Goal: Information Seeking & Learning: Learn about a topic

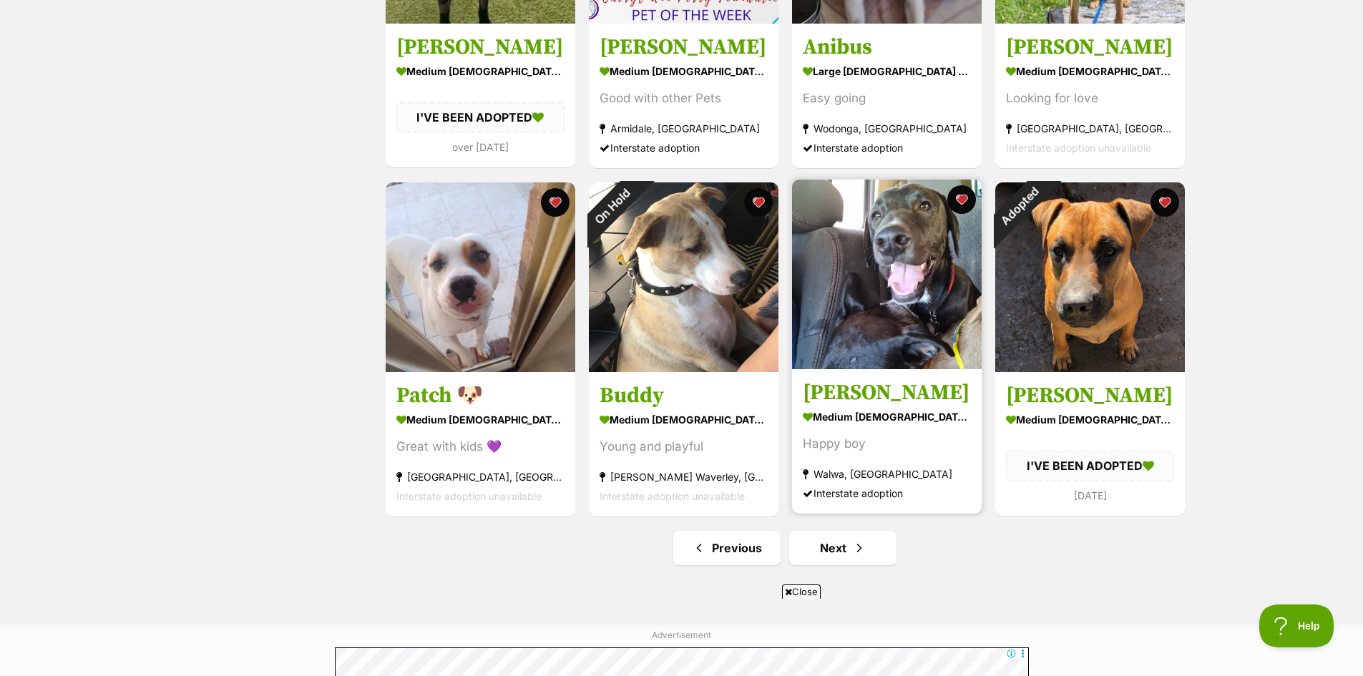
click at [943, 318] on img at bounding box center [887, 275] width 190 height 190
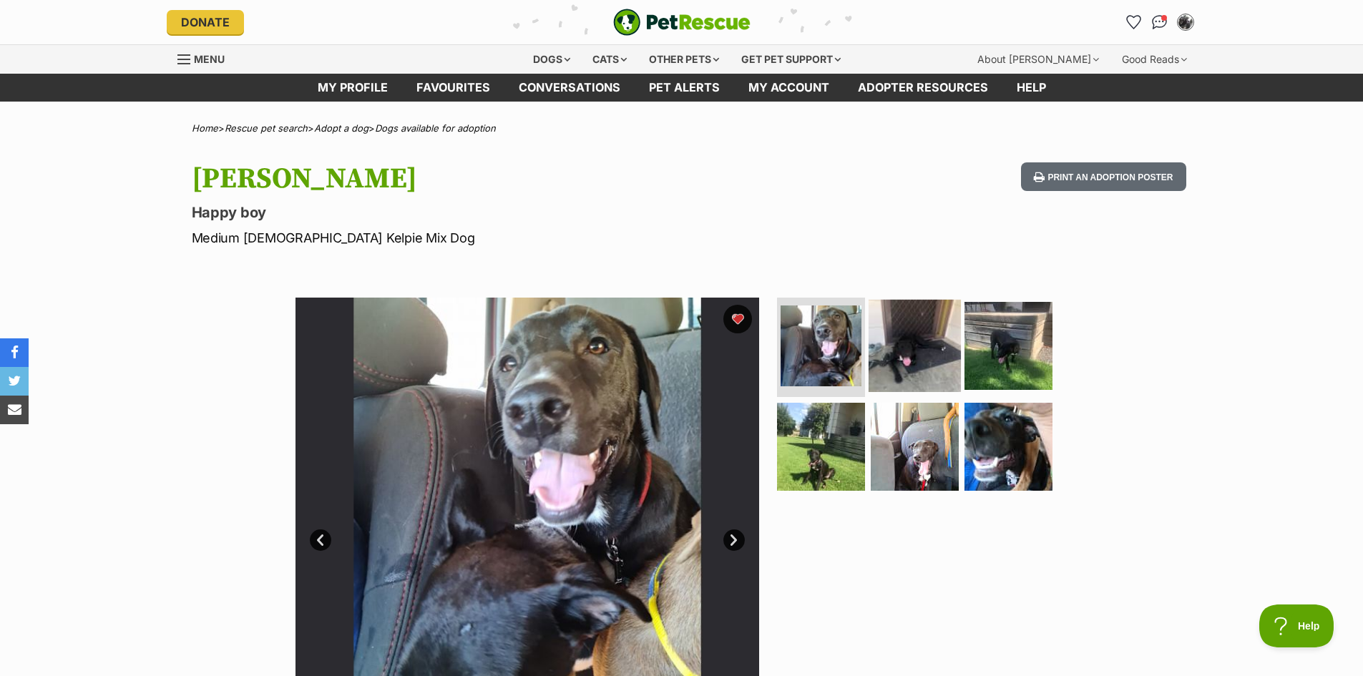
click at [946, 354] on img at bounding box center [915, 345] width 92 height 92
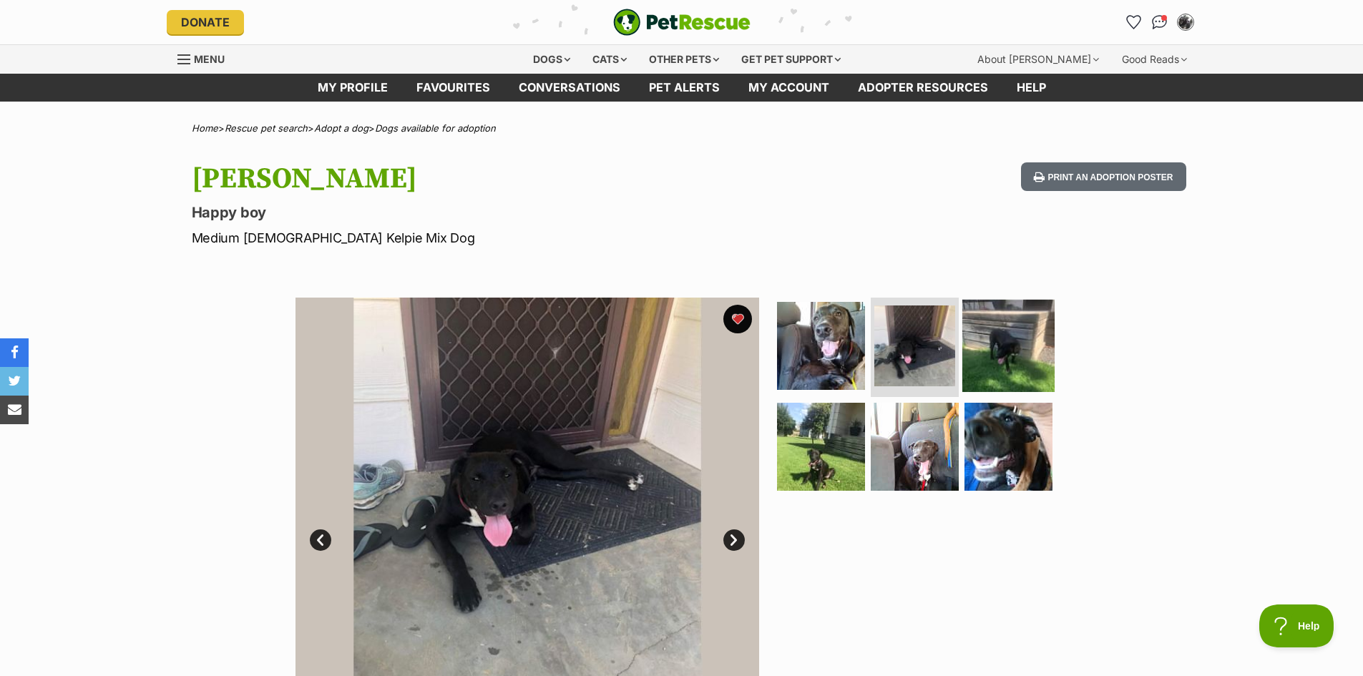
click at [1019, 343] on img at bounding box center [1009, 345] width 92 height 92
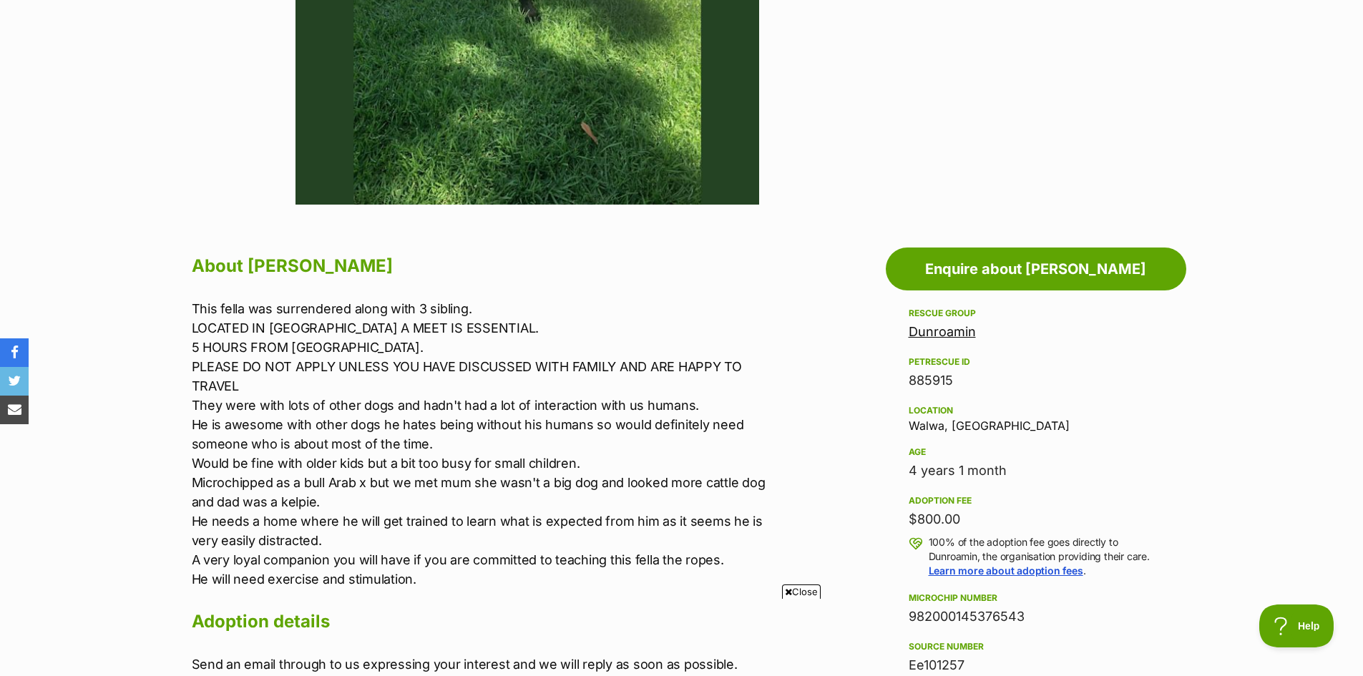
scroll to position [787, 0]
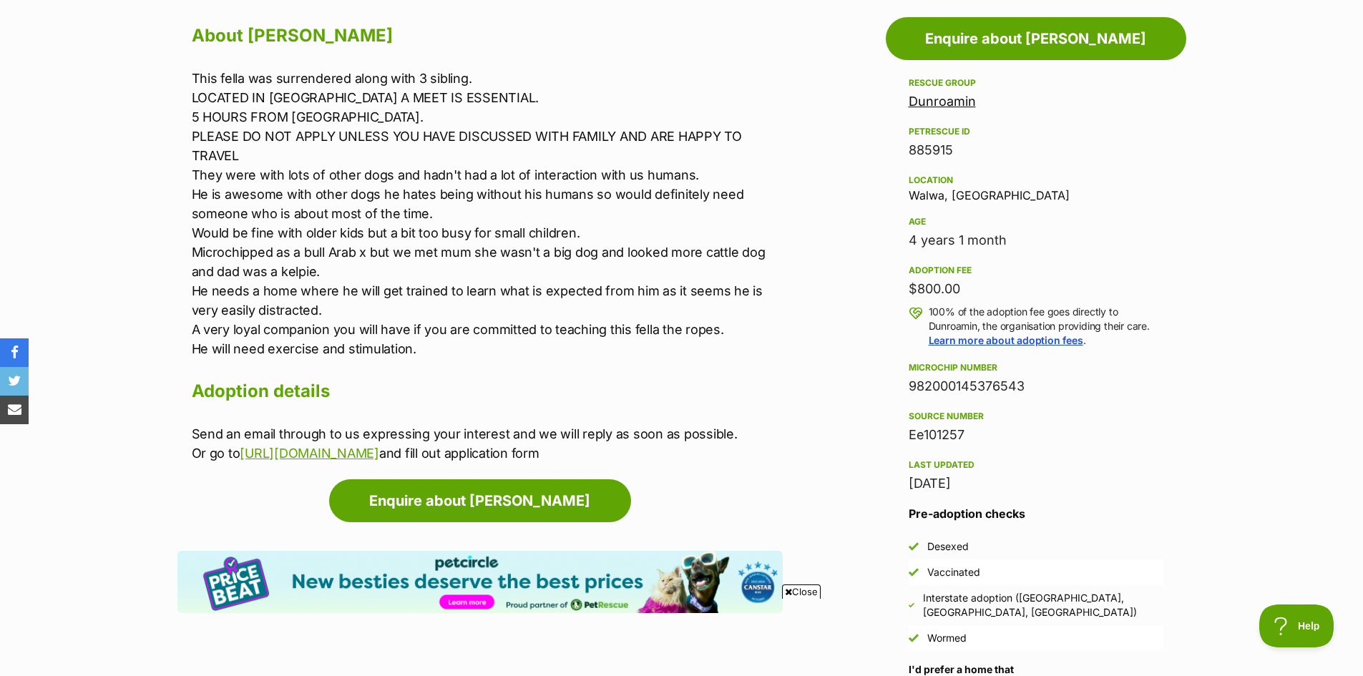
click at [928, 106] on link "Dunroamin" at bounding box center [942, 101] width 67 height 15
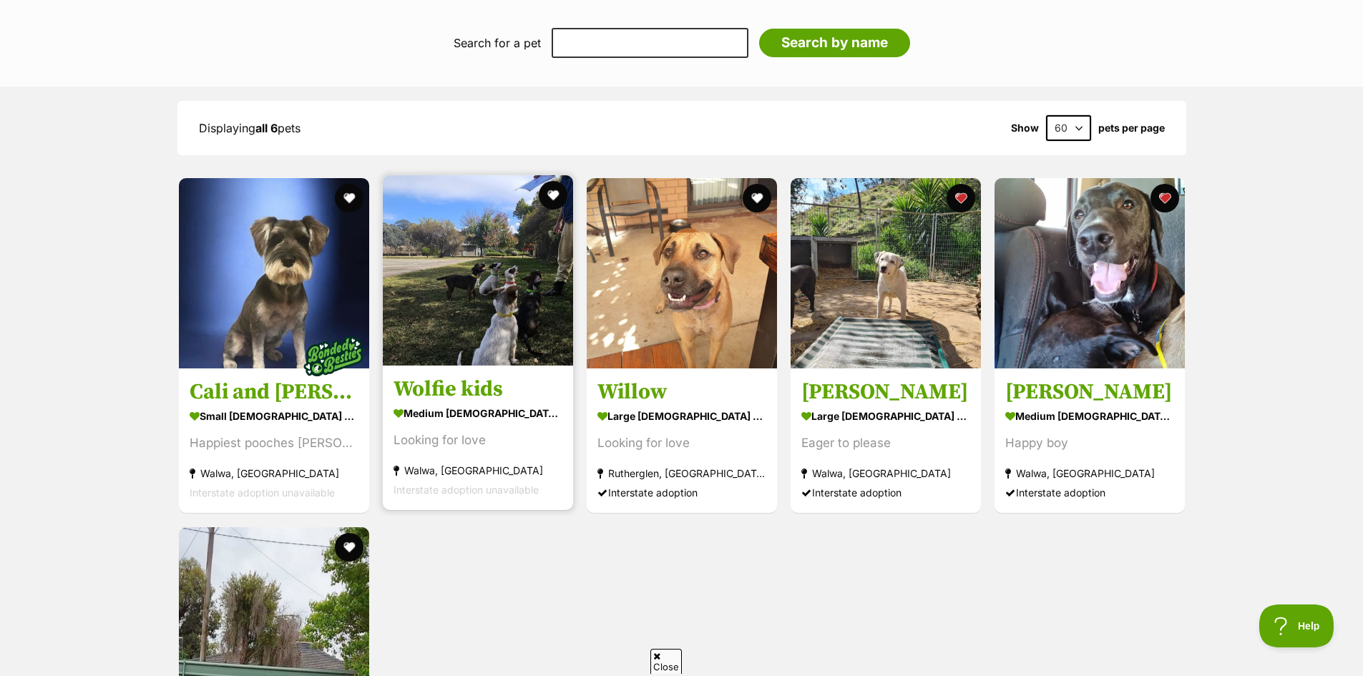
scroll to position [1073, 0]
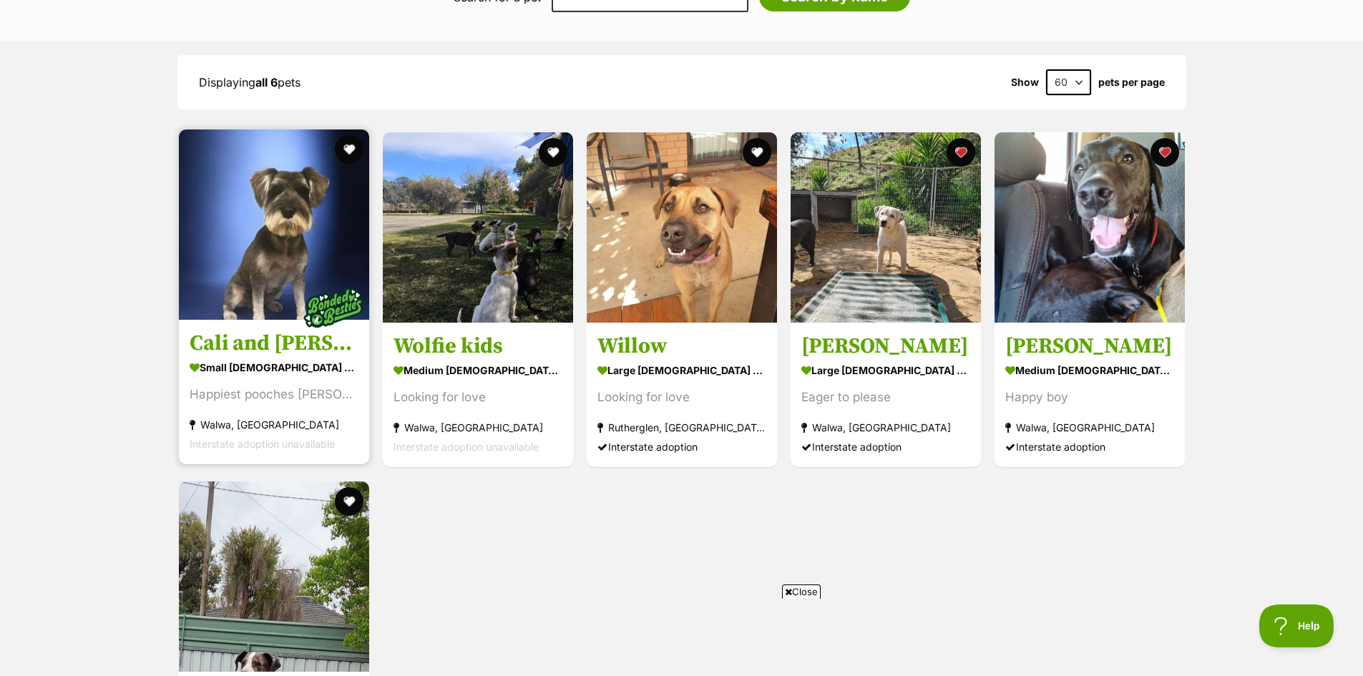
click at [265, 206] on img at bounding box center [274, 225] width 190 height 190
